Goal: Find specific page/section: Find specific page/section

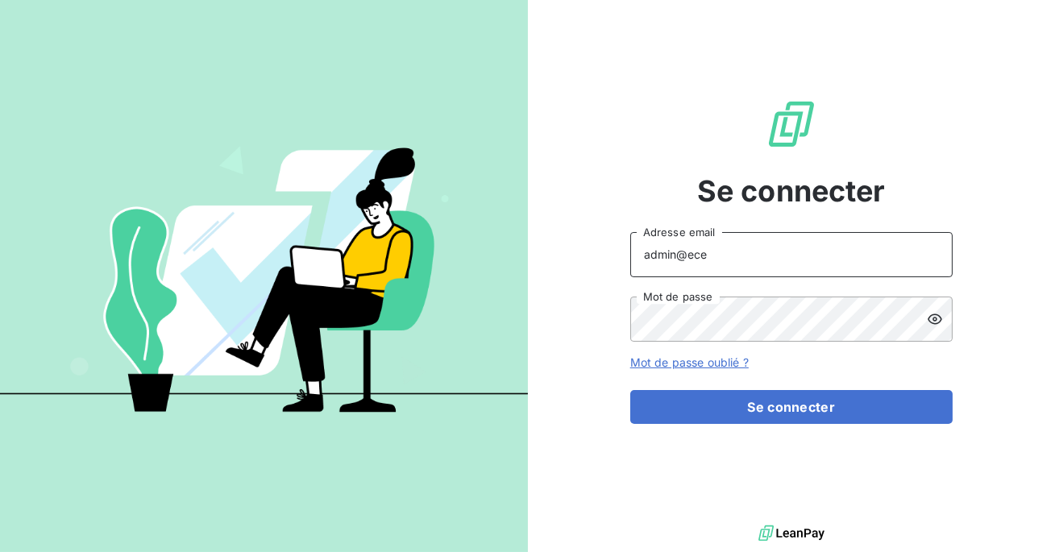
click at [780, 250] on input "admin@ece" at bounding box center [791, 254] width 322 height 45
type input "admin@aaalocatour"
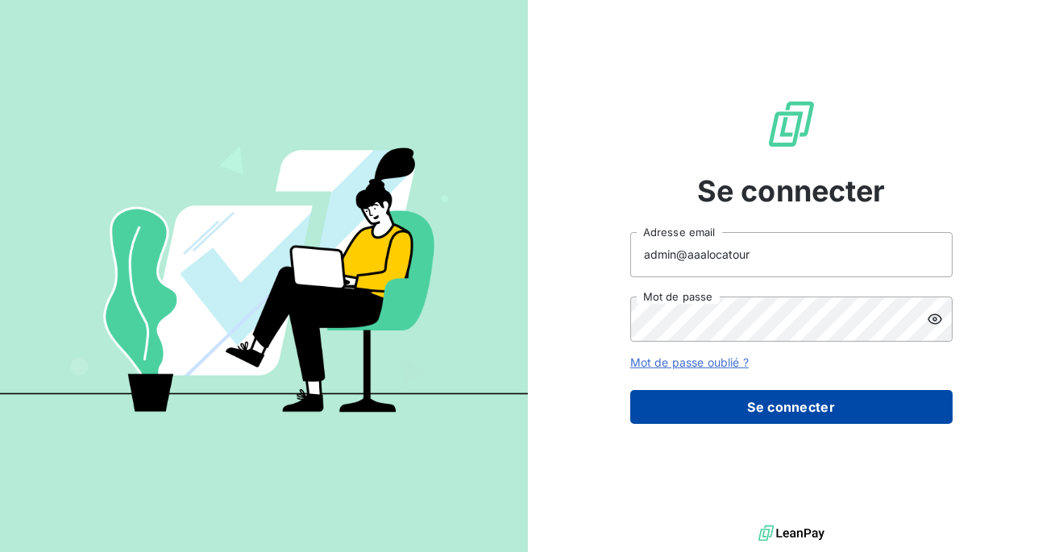
click at [778, 393] on button "Se connecter" at bounding box center [791, 407] width 322 height 34
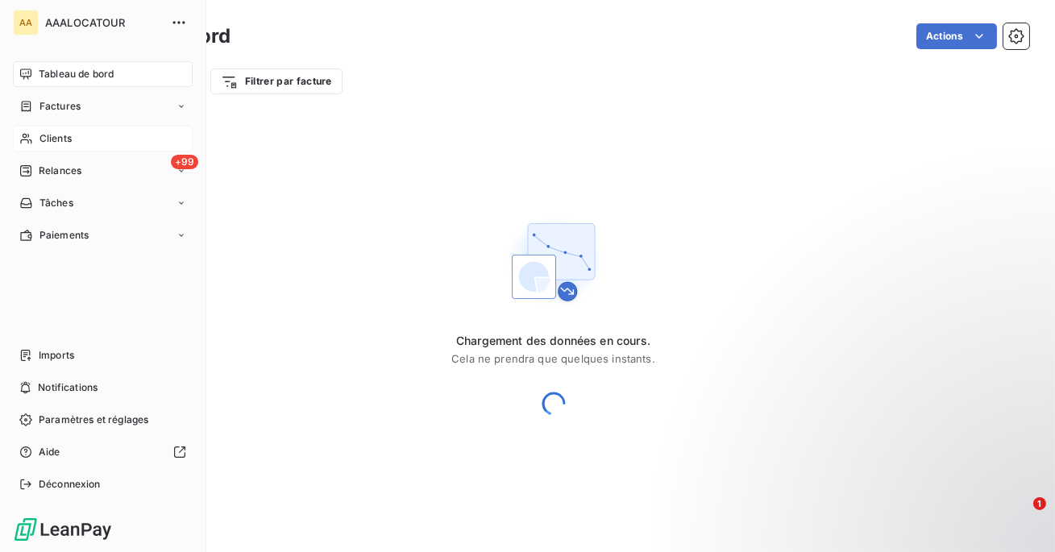
click at [38, 140] on div "Clients" at bounding box center [103, 139] width 180 height 26
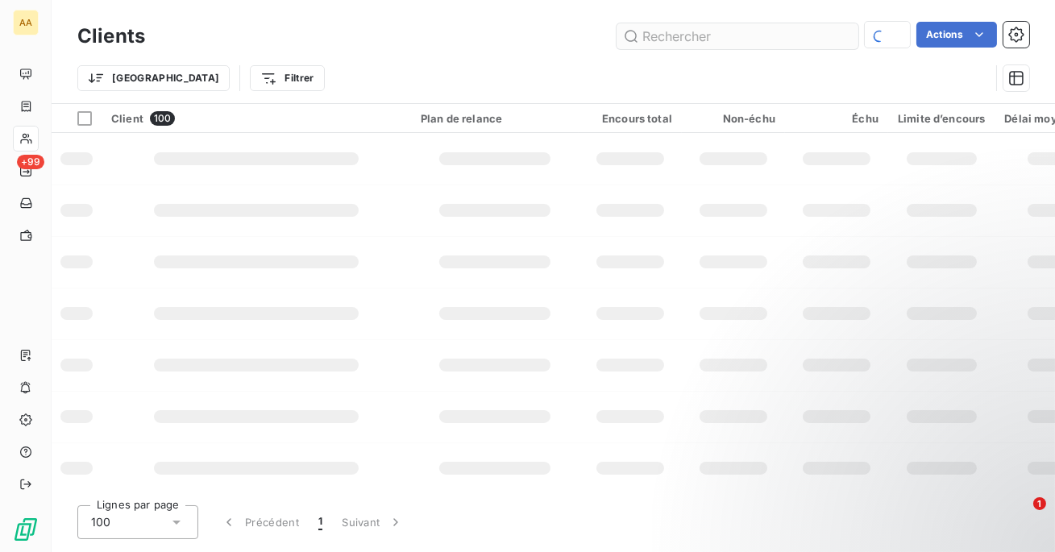
click at [788, 44] on input "text" at bounding box center [738, 36] width 242 height 26
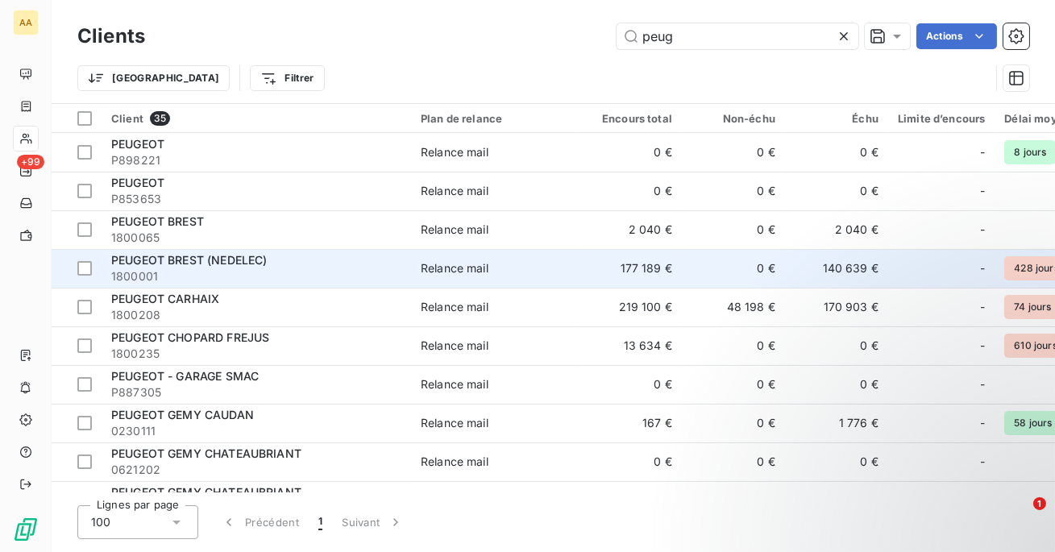
type input "peug"
click at [330, 259] on div "PEUGEOT BREST (NEDELEC)" at bounding box center [256, 260] width 290 height 16
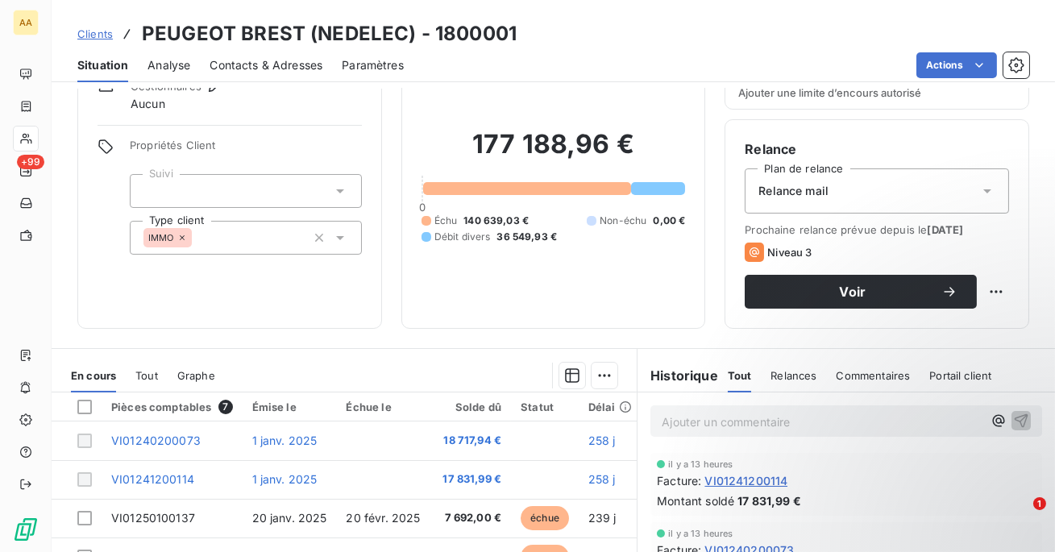
scroll to position [75, 0]
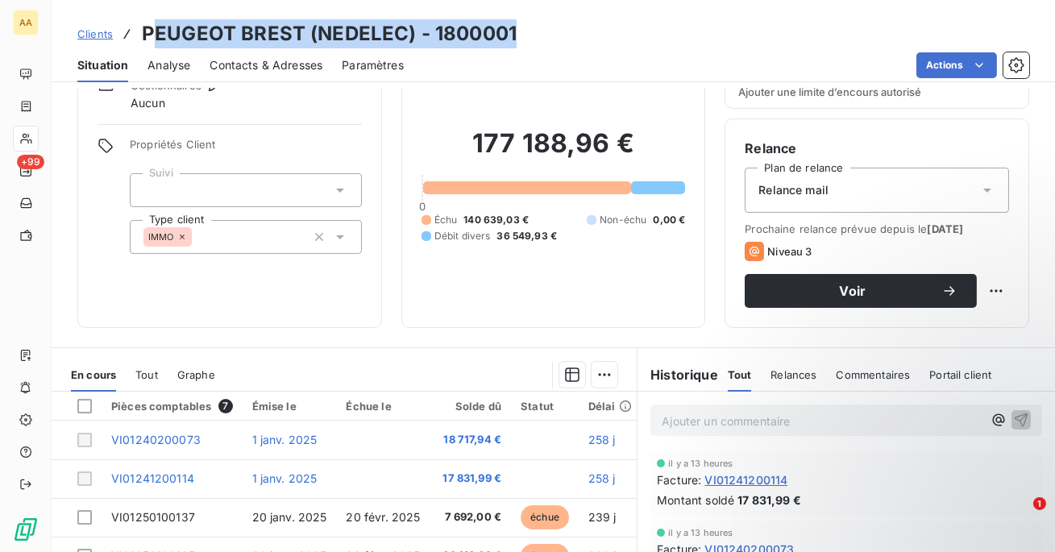
drag, startPoint x: 512, startPoint y: 31, endPoint x: 152, endPoint y: 26, distance: 360.3
click at [152, 26] on h3 "PEUGEOT BREST (NEDELEC) - 1800001" at bounding box center [329, 33] width 375 height 29
click at [514, 25] on div "Clients PEUGEOT BREST (NEDELEC) - 1800001" at bounding box center [553, 33] width 1003 height 29
drag, startPoint x: 515, startPoint y: 32, endPoint x: 134, endPoint y: 42, distance: 381.3
click at [134, 42] on div "Clients PEUGEOT BREST (NEDELEC) - 1800001" at bounding box center [553, 33] width 1003 height 29
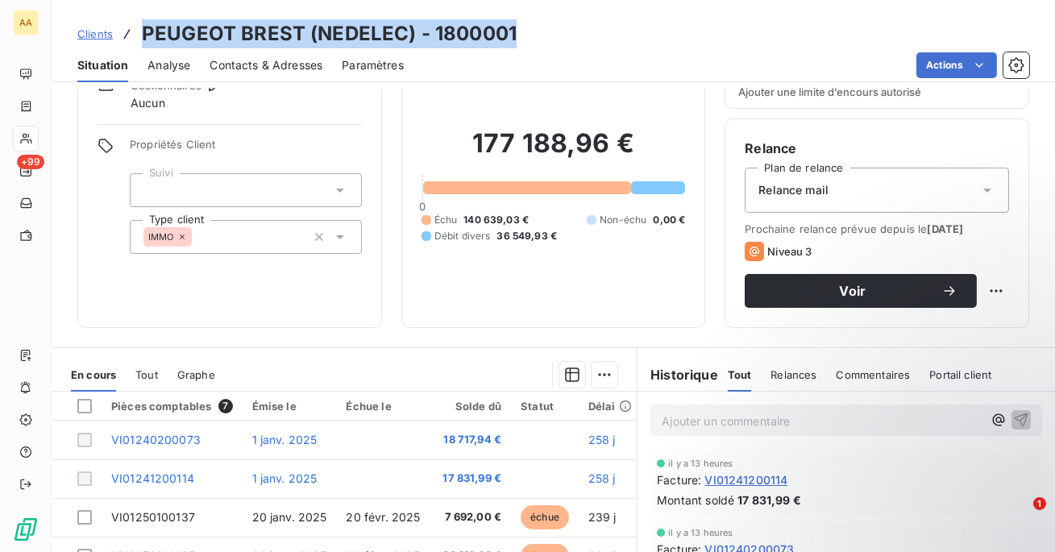
copy h3 "PEUGEOT BREST (NEDELEC) - 1800001"
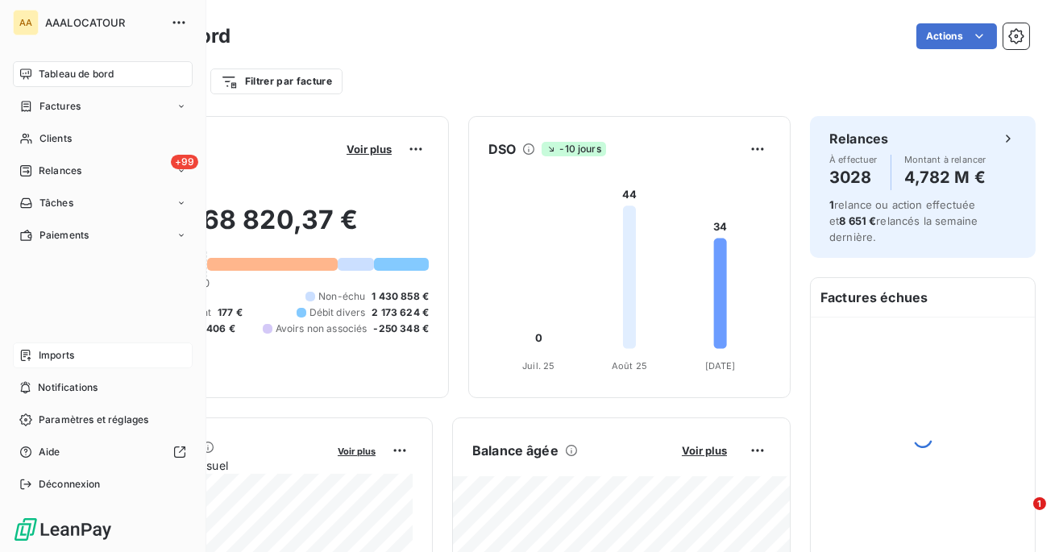
click at [51, 357] on span "Imports" at bounding box center [56, 355] width 35 height 15
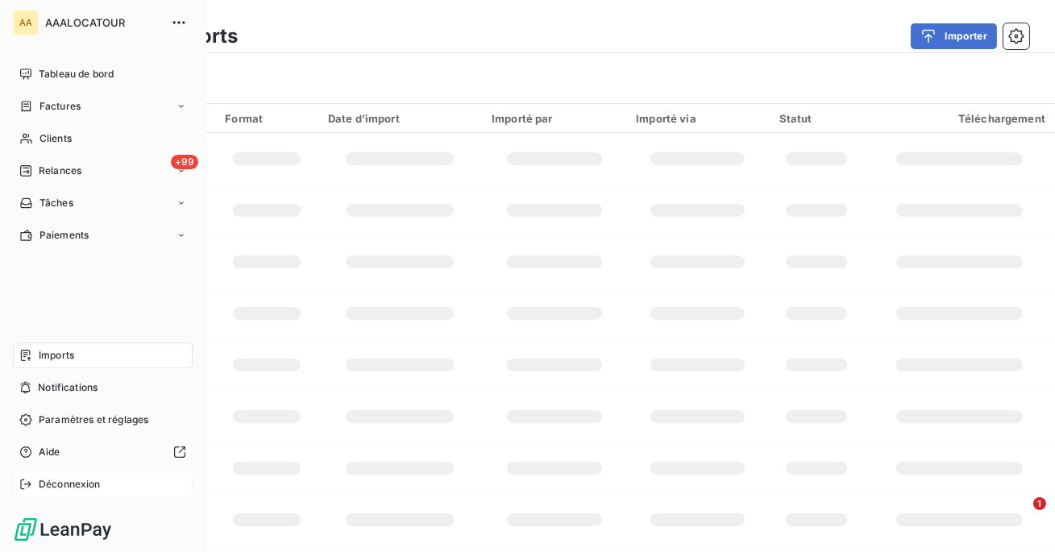
click at [52, 483] on span "Déconnexion" at bounding box center [70, 484] width 62 height 15
